Goal: Navigation & Orientation: Find specific page/section

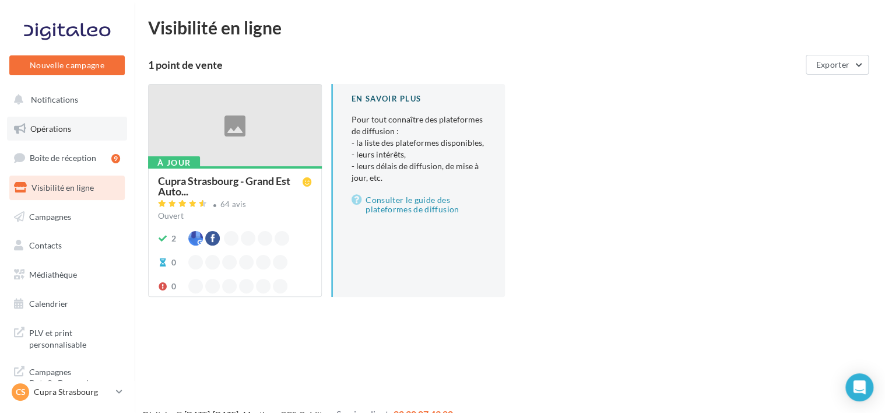
click at [62, 122] on link "Opérations" at bounding box center [67, 129] width 120 height 24
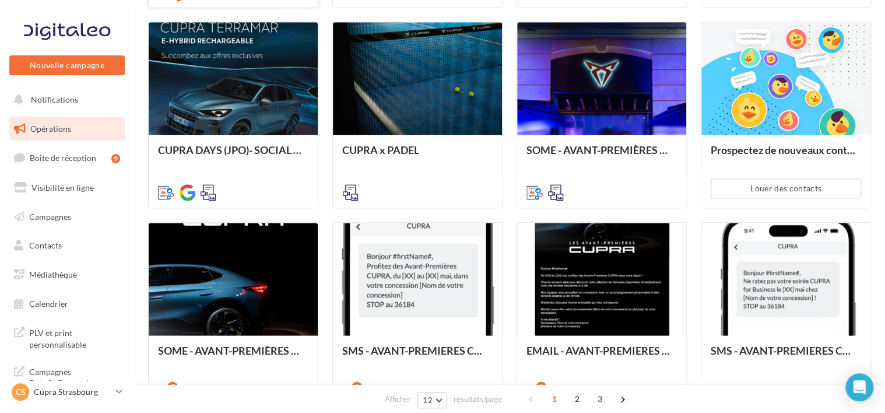
scroll to position [517, 0]
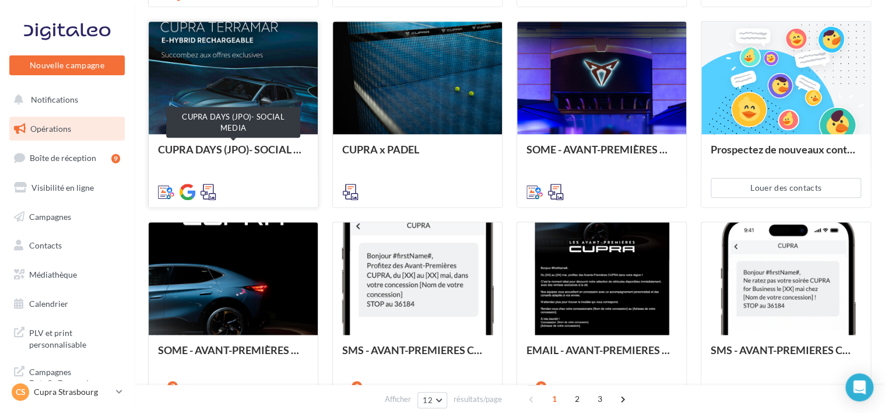
click at [231, 161] on div "CUPRA DAYS (JPO)- SOCIAL MEDIA" at bounding box center [233, 154] width 150 height 23
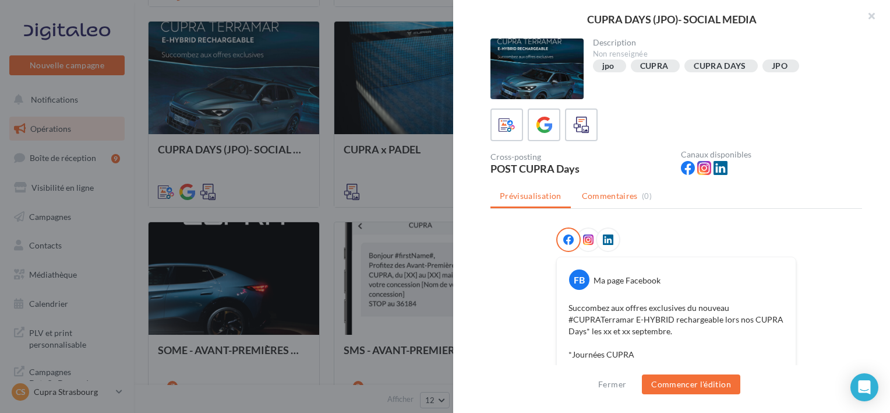
click at [590, 190] on span "Commentaires" at bounding box center [610, 196] width 56 height 12
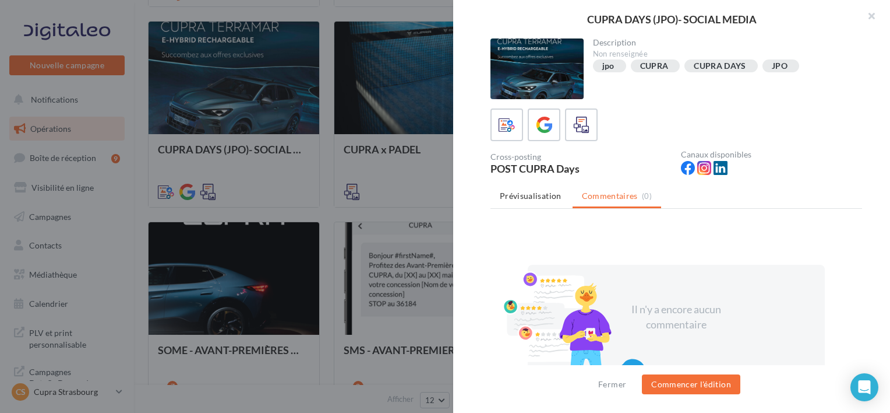
click at [554, 170] on div "POST CUPRA Days" at bounding box center [581, 168] width 181 height 10
click at [374, 150] on div at bounding box center [445, 206] width 890 height 413
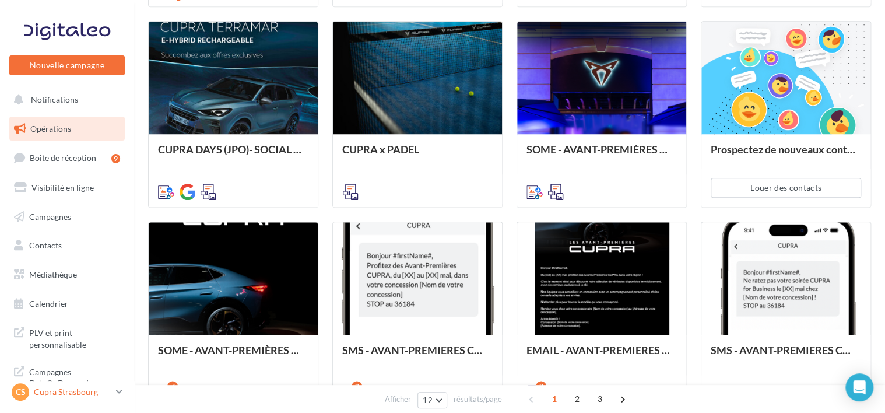
click at [103, 399] on div "CS Cupra Strasbourg cupra_strasbourg" at bounding box center [62, 391] width 100 height 17
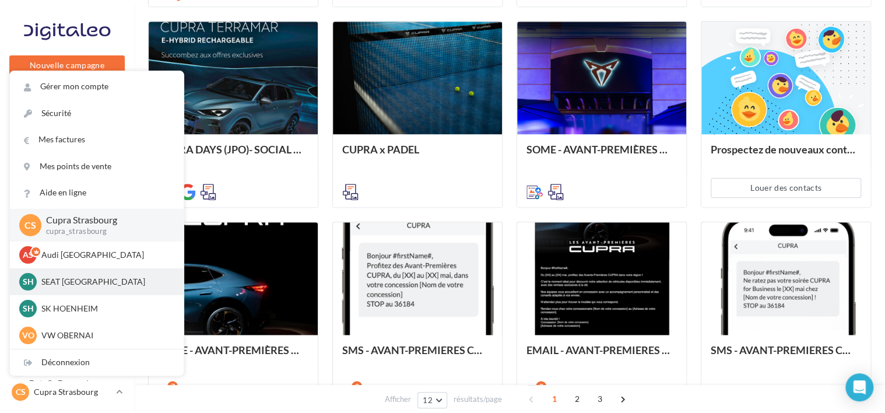
click at [72, 282] on p "SEAT HOENHEIM" at bounding box center [105, 282] width 128 height 12
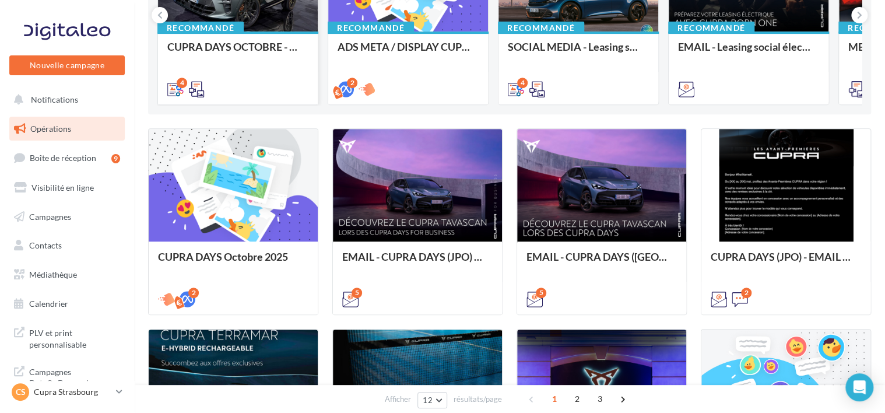
scroll to position [210, 0]
